Goal: Register for event/course

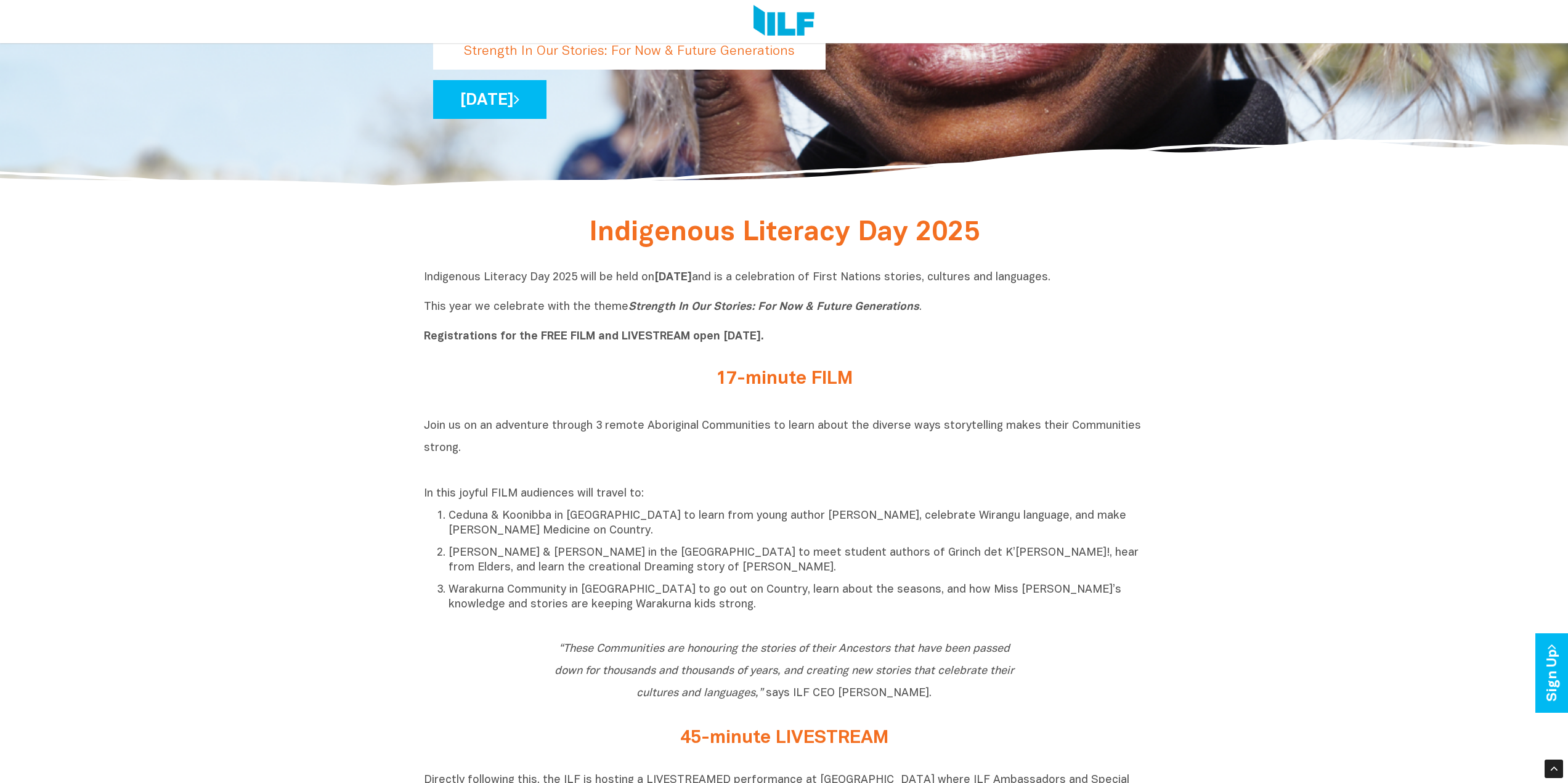
scroll to position [493, 0]
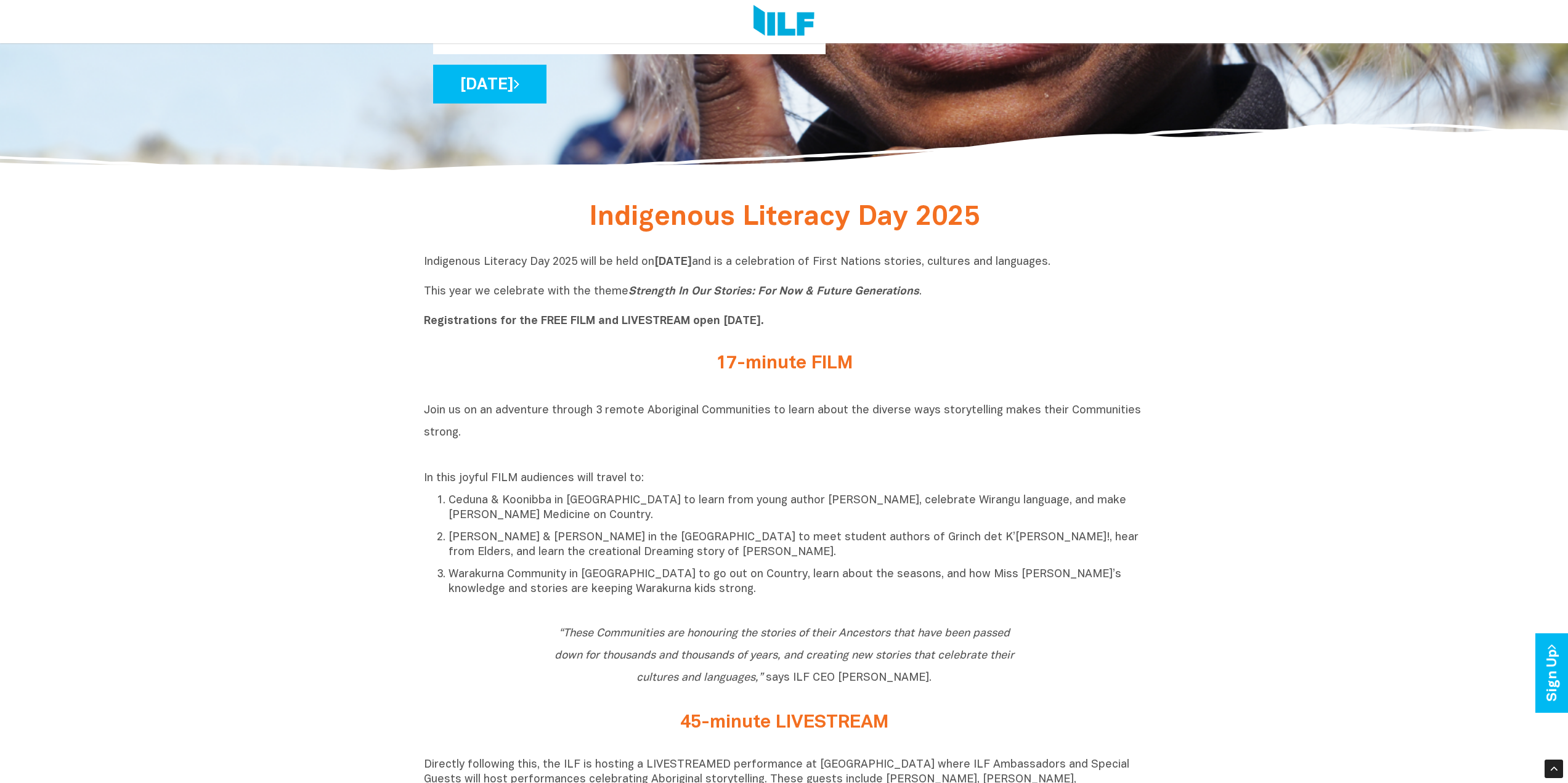
click at [715, 322] on b "Registrations for the FREE FILM and LIVESTREAM open [DATE]." at bounding box center [594, 321] width 340 height 10
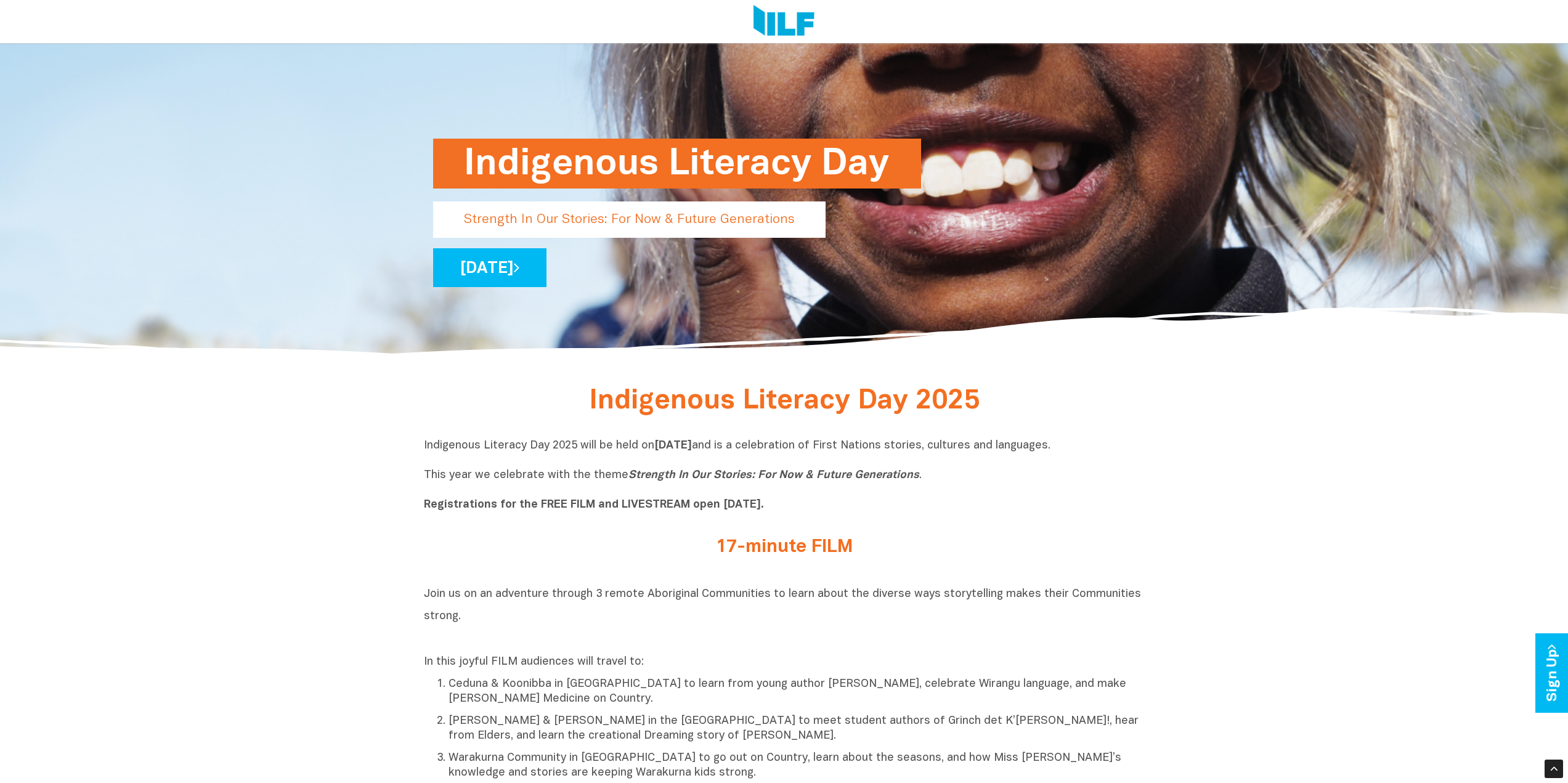
scroll to position [288, 0]
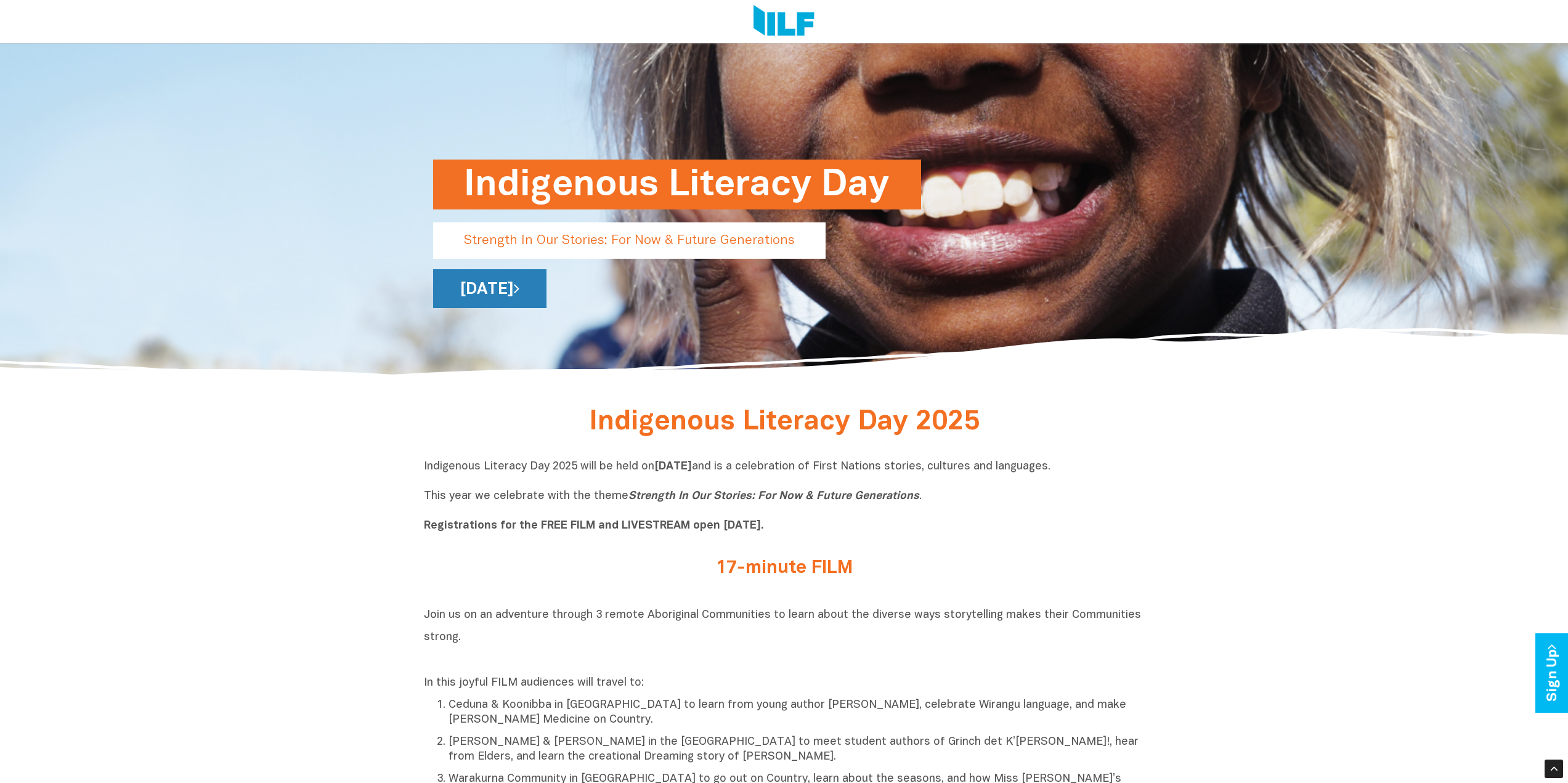
click at [546, 292] on link "[DATE]" at bounding box center [489, 288] width 113 height 39
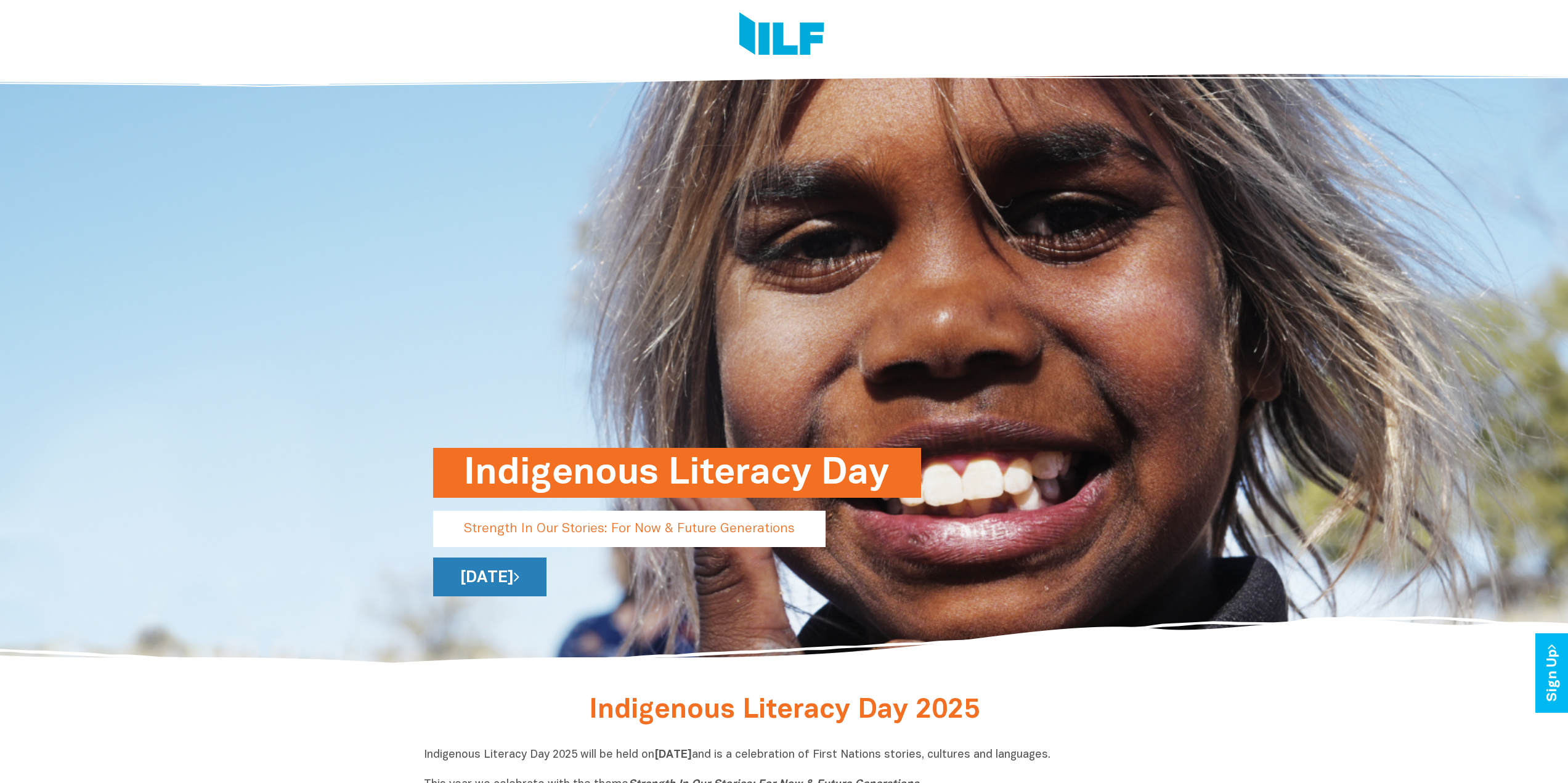
click at [546, 582] on link "[DATE]" at bounding box center [489, 576] width 113 height 39
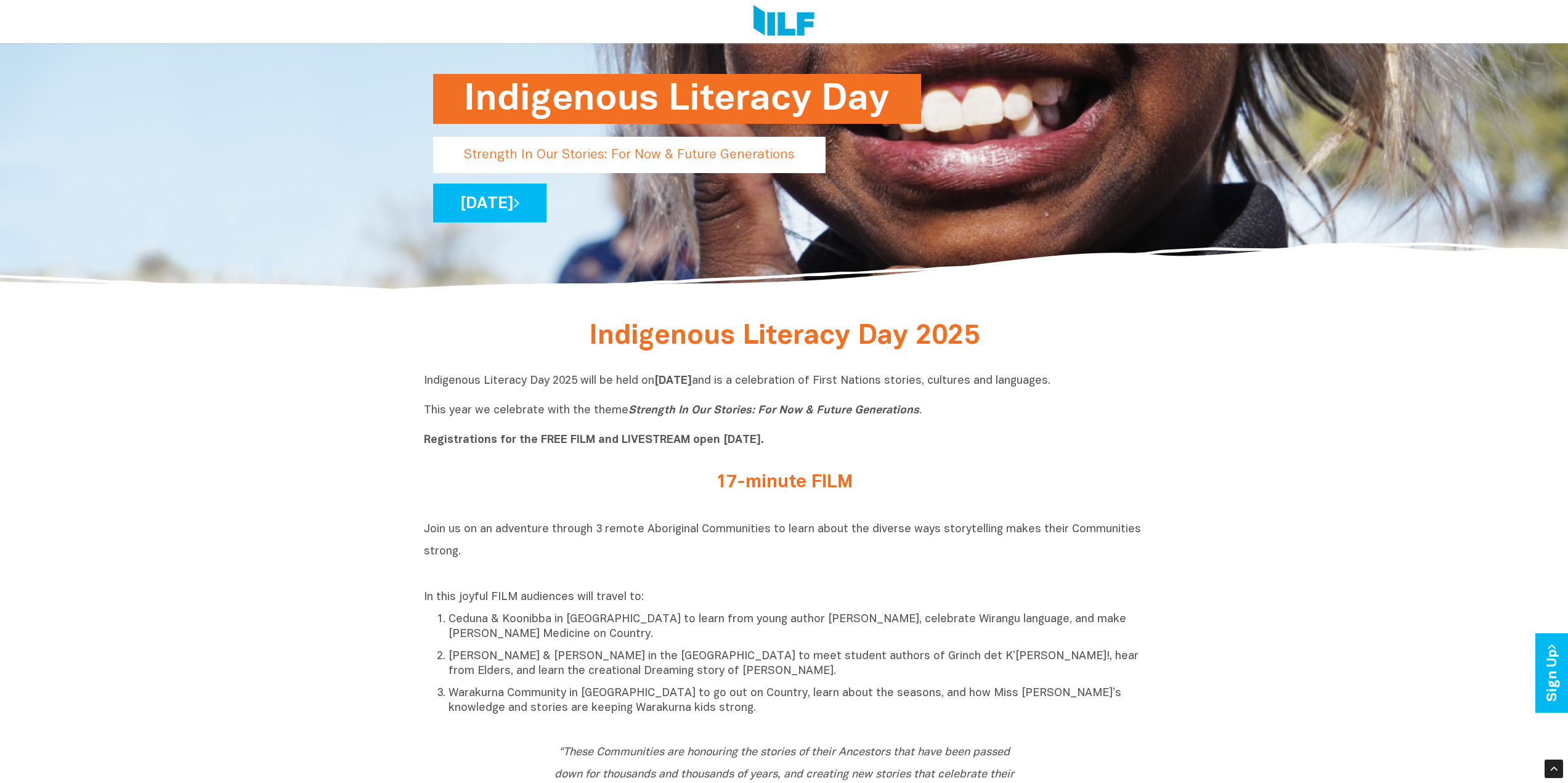
scroll to position [493, 0]
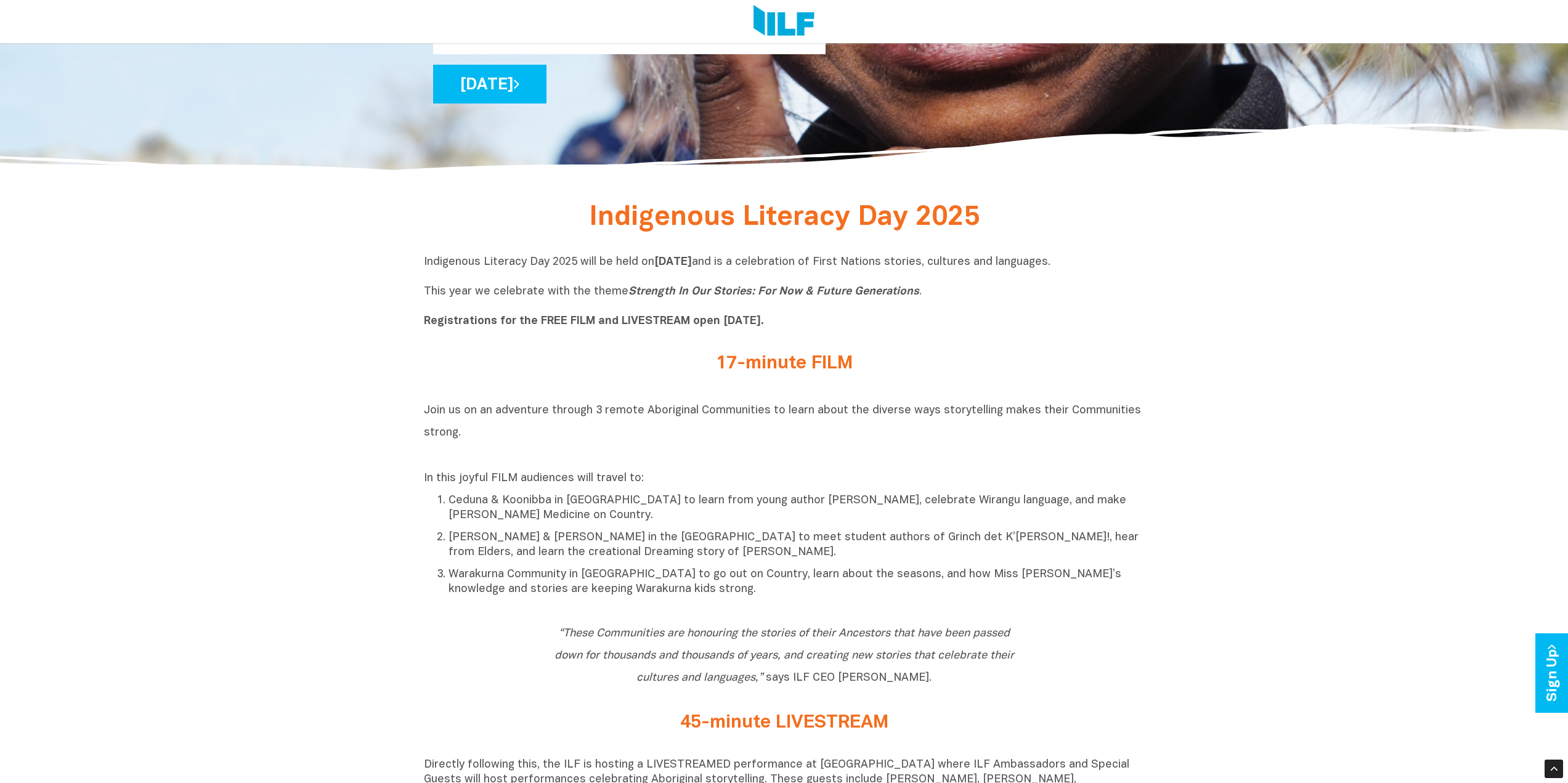
click at [757, 367] on h2 "17-minute FILM" at bounding box center [784, 364] width 462 height 21
click at [499, 490] on div "In this joyful FILM audiences will travel to: Ceduna & Koonibba in [GEOGRAPHIC_…" at bounding box center [784, 534] width 721 height 126
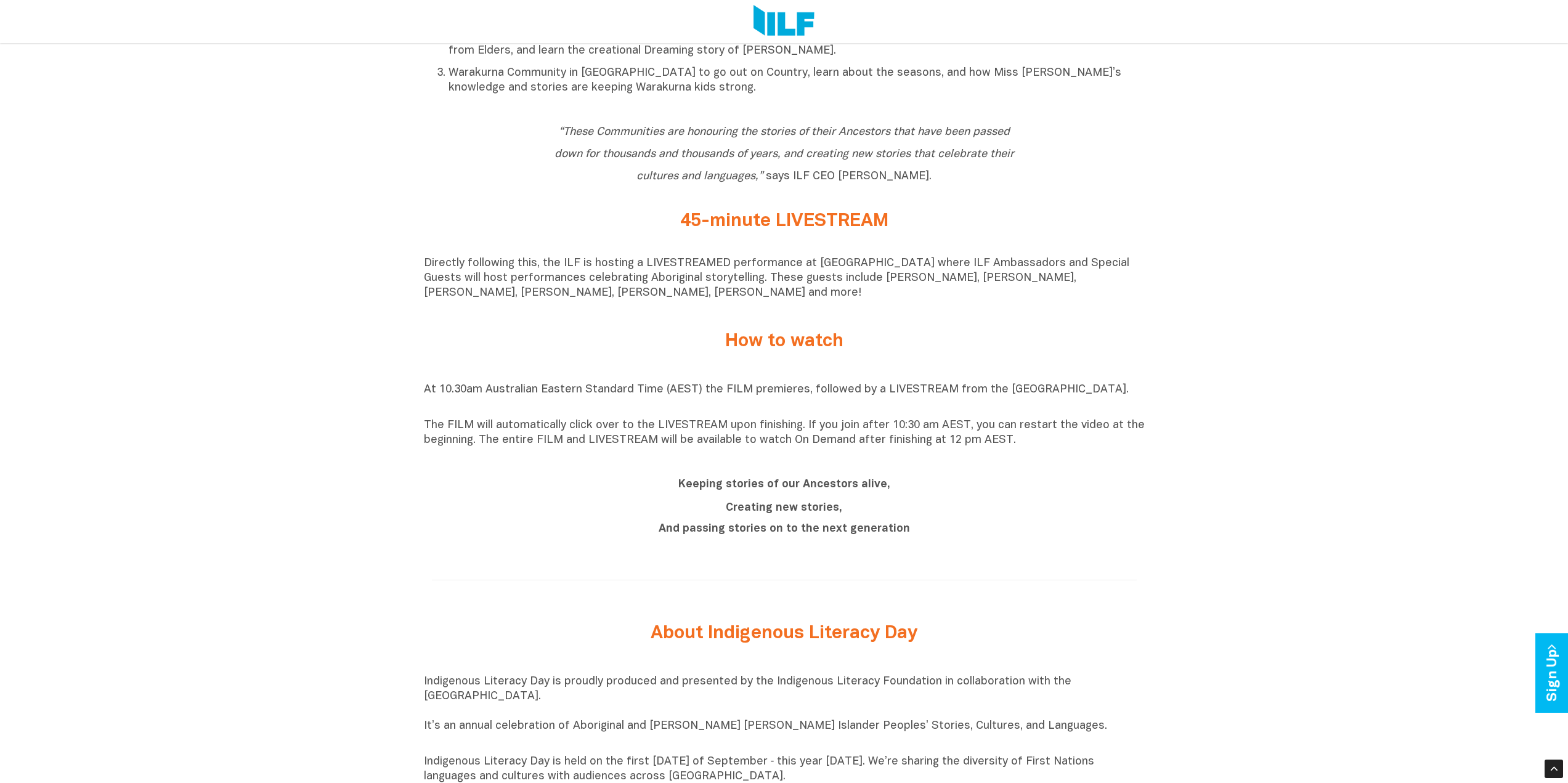
scroll to position [924, 0]
